Goal: Task Accomplishment & Management: Use online tool/utility

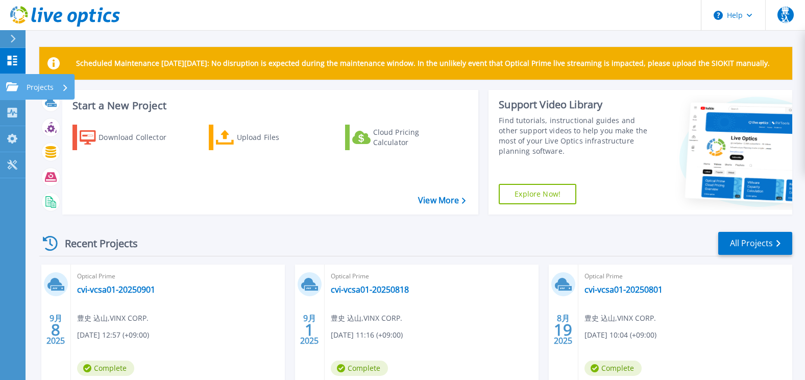
click at [42, 84] on p "Projects" at bounding box center [40, 87] width 27 height 27
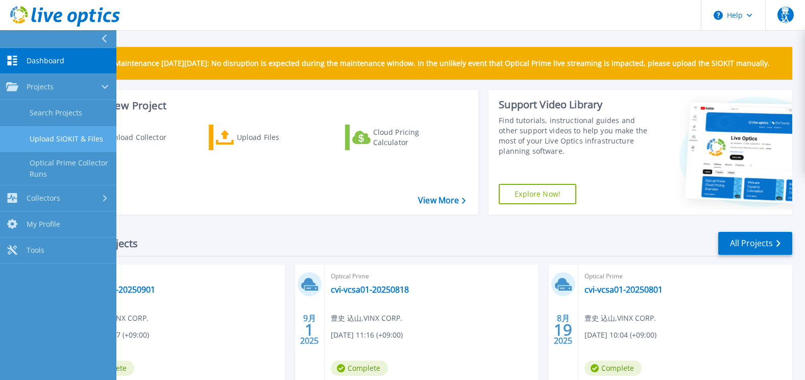
click at [57, 137] on link "Upload SIOKIT & Files" at bounding box center [58, 139] width 116 height 26
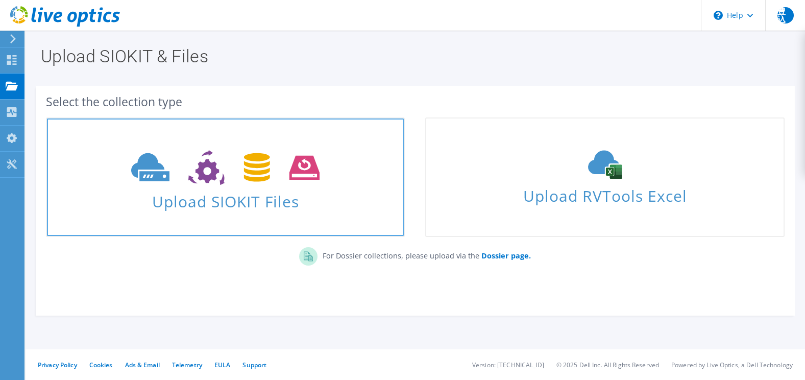
click at [193, 174] on icon at bounding box center [225, 167] width 188 height 35
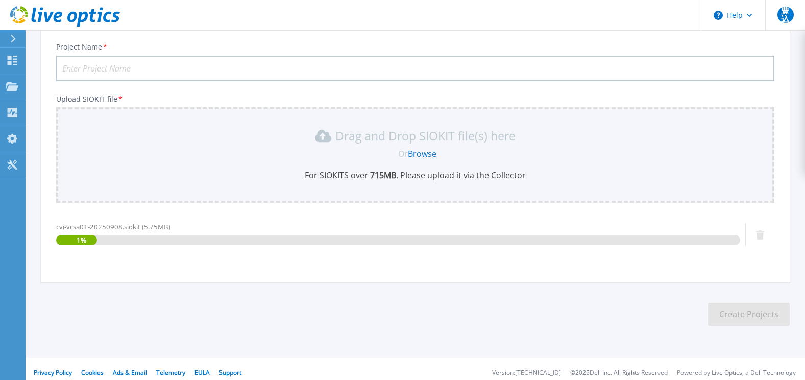
scroll to position [76, 0]
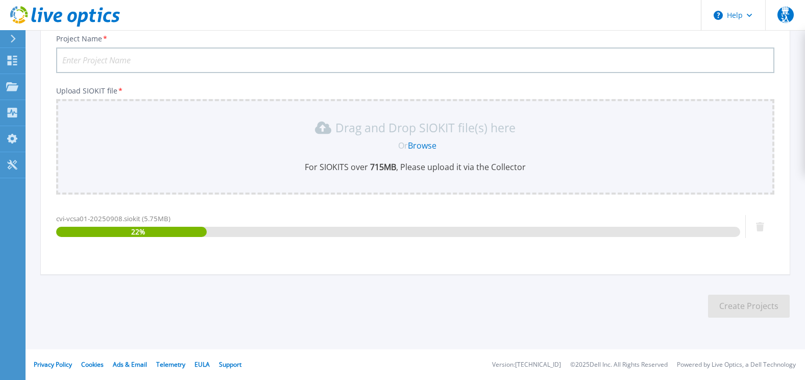
click at [115, 61] on input "Project Name *" at bounding box center [415, 60] width 718 height 26
paste input "cvi-vcsa01-20250908"
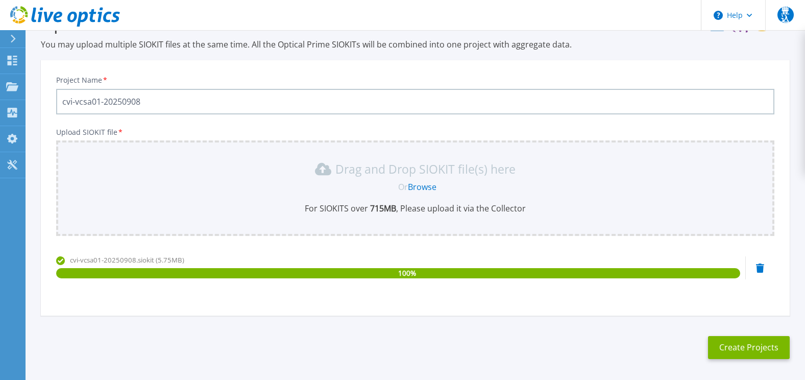
scroll to position [51, 0]
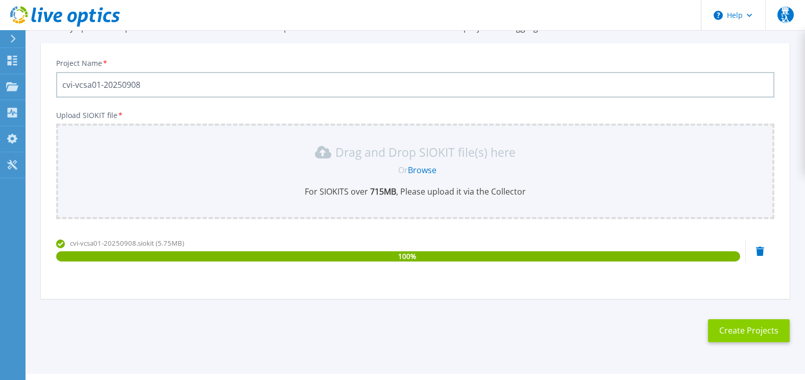
type input "cvi-vcsa01-20250908"
click at [744, 329] on button "Create Projects" at bounding box center [749, 330] width 82 height 23
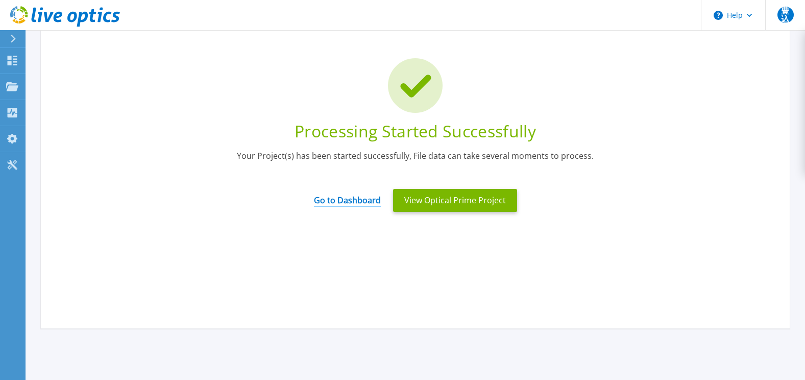
click at [349, 201] on link "Go to Dashboard" at bounding box center [347, 197] width 67 height 20
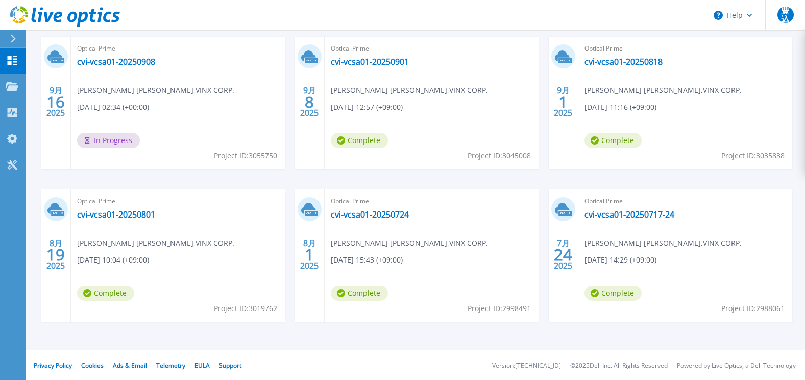
scroll to position [229, 0]
click at [288, 178] on div "9月 16 [DATE] Optical Prime cvi-vcsa01-20250908 [PERSON_NAME] [PERSON_NAME] , VI…" at bounding box center [411, 188] width 761 height 305
click at [428, 179] on div "9月 16 2025 Optical Prime cvi-vcsa01-20250908 豊史 込山 , VINX CORP. 09/16/2025, 02:…" at bounding box center [411, 188] width 761 height 305
click at [437, 174] on div "9月 16 2025 Optical Prime cvi-vcsa01-20250908 豊史 込山 , VINX CORP. 09/16/2025, 02:…" at bounding box center [411, 188] width 761 height 305
